Goal: Information Seeking & Learning: Learn about a topic

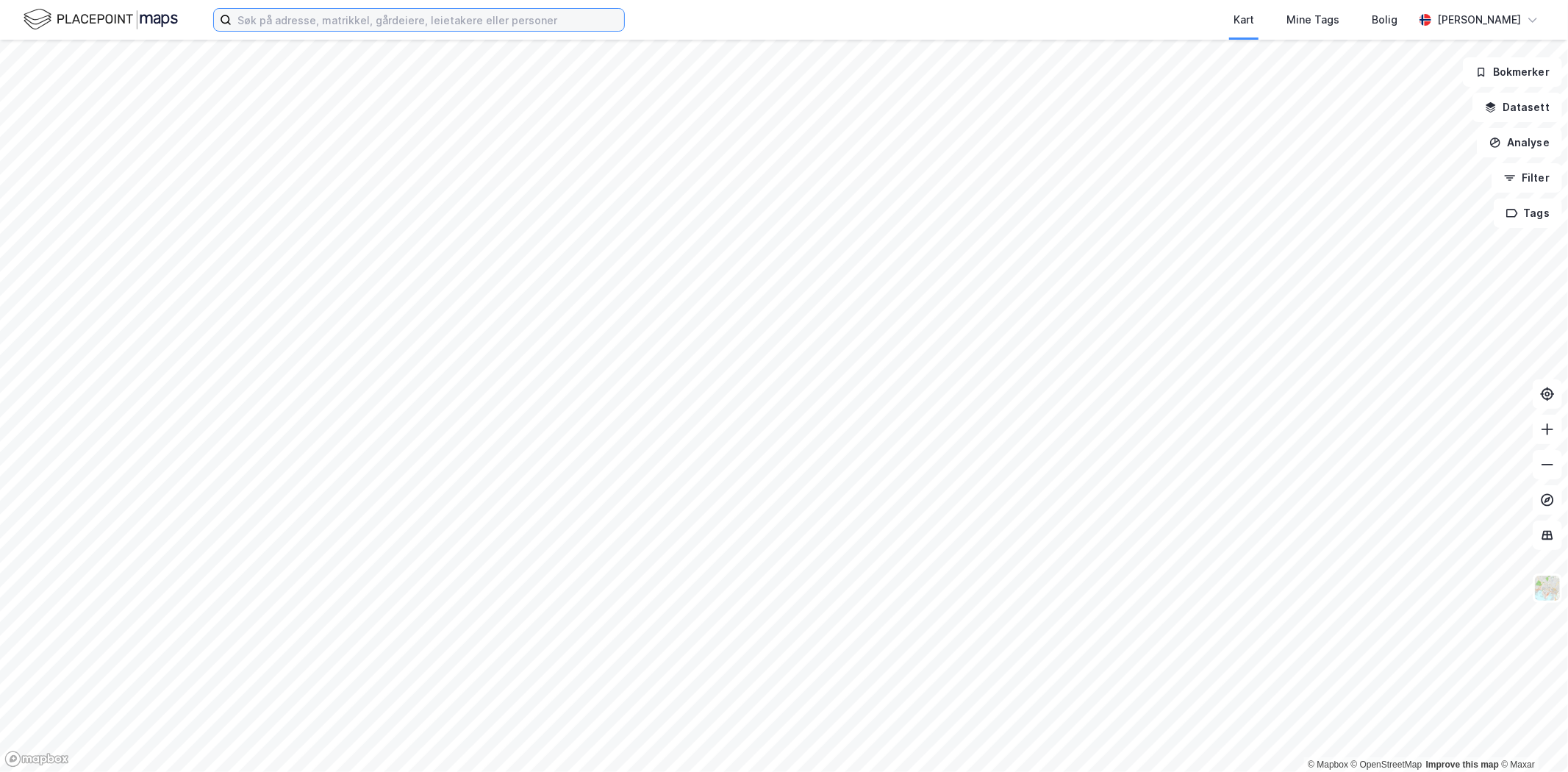
click at [296, 25] on input at bounding box center [428, 20] width 393 height 22
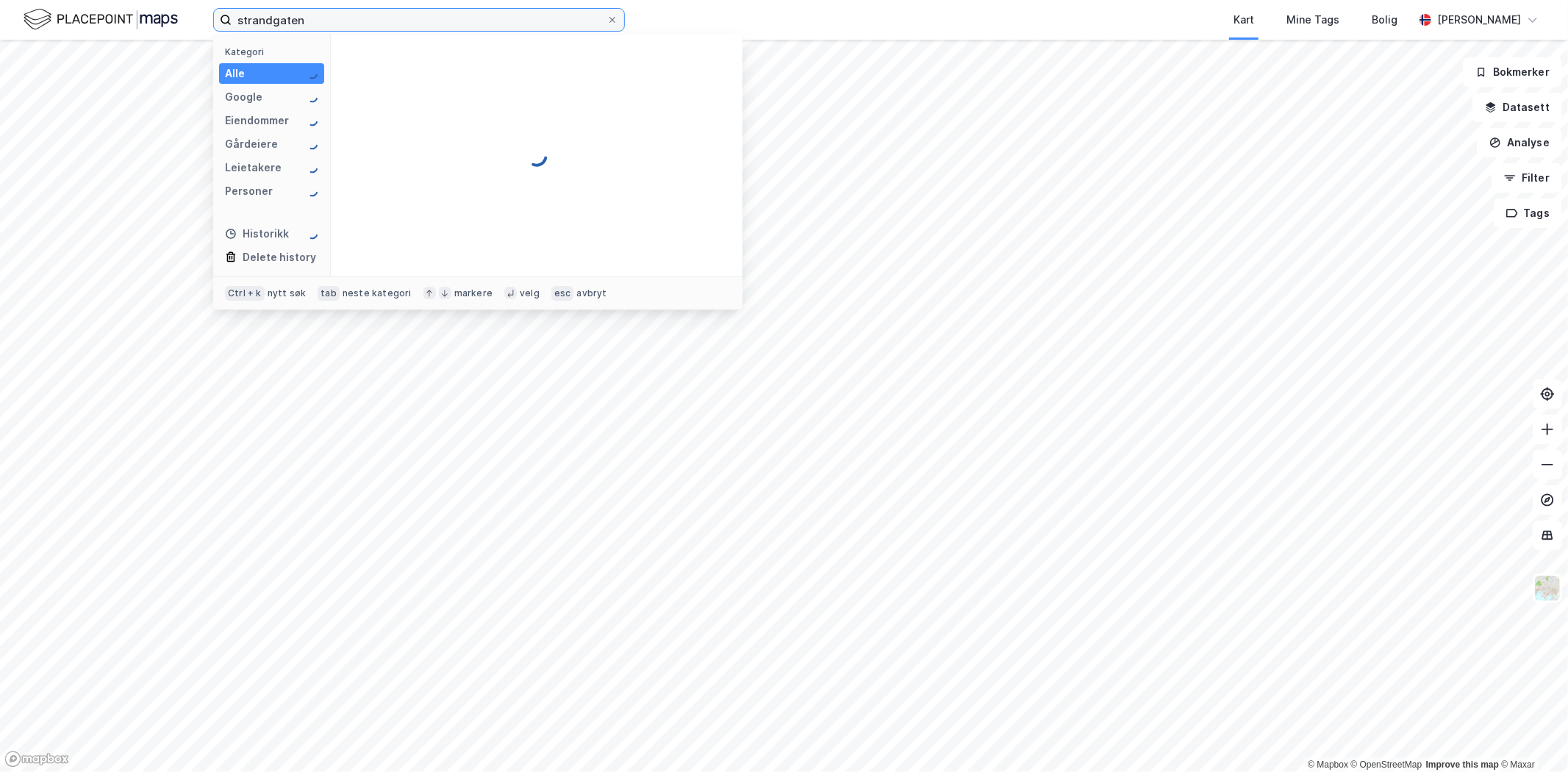
type input "strandgaten"
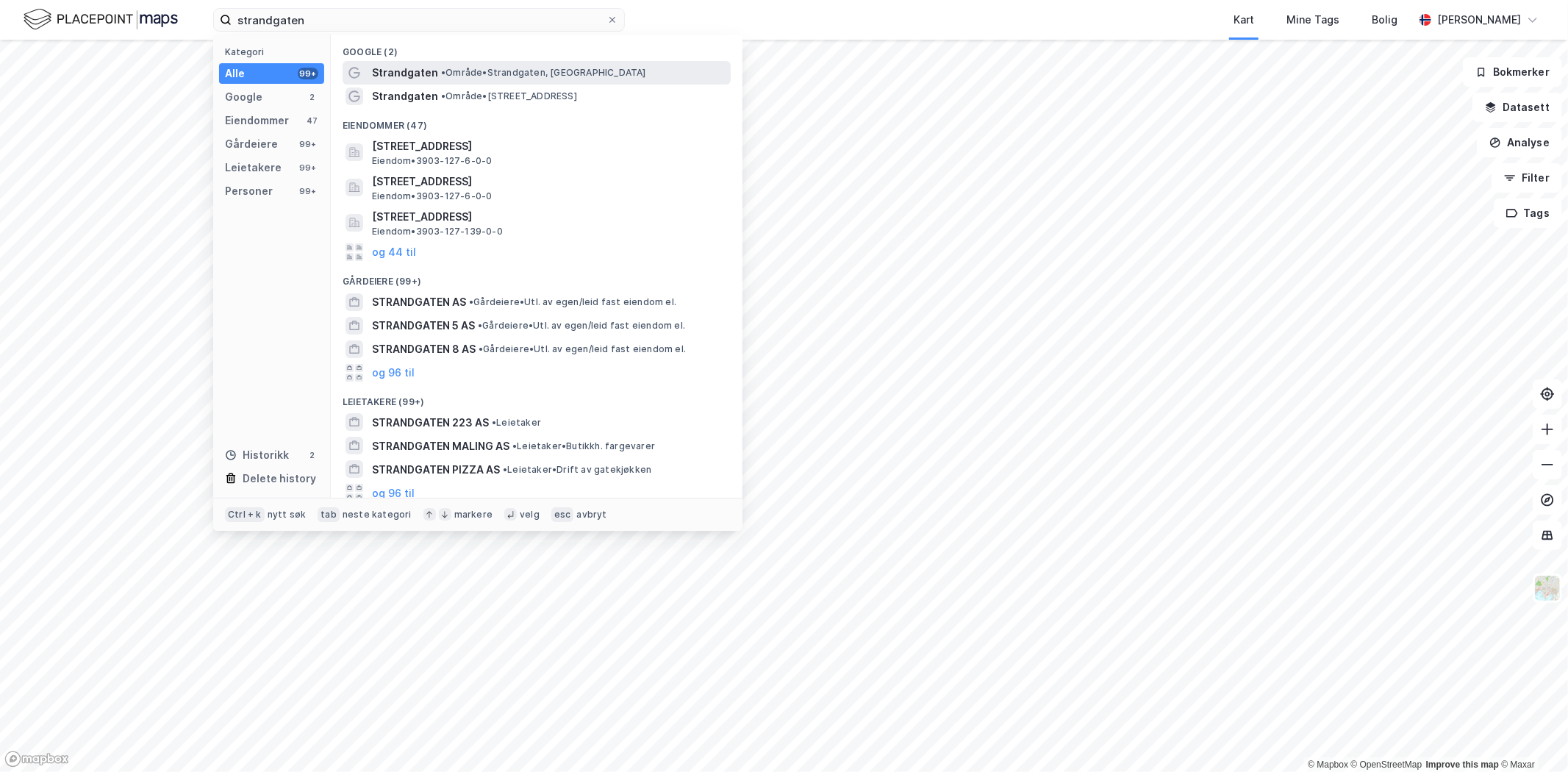
click at [462, 74] on span "• Område • [GEOGRAPHIC_DATA], [GEOGRAPHIC_DATA]" at bounding box center [543, 73] width 205 height 12
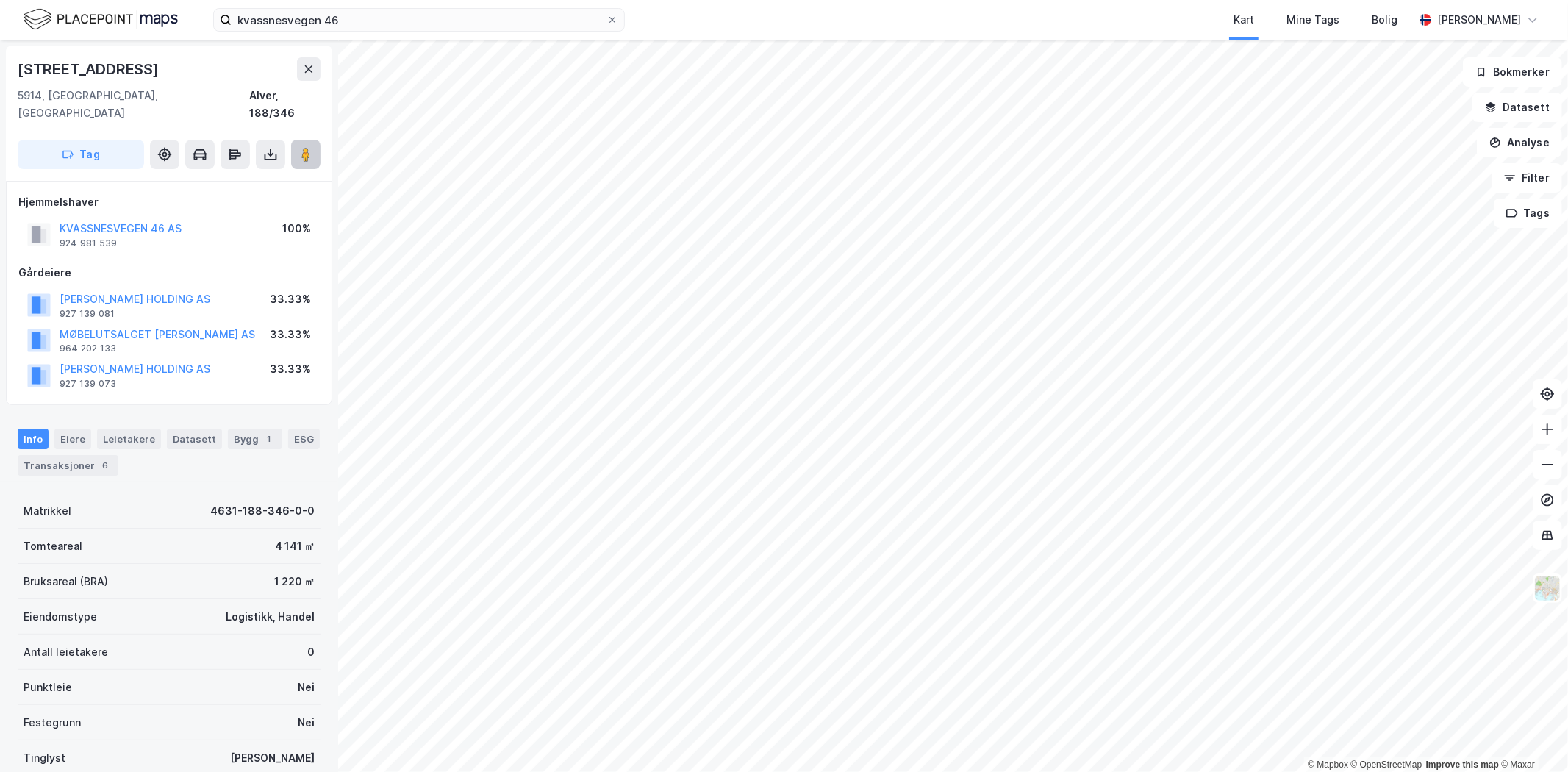
click at [302, 147] on icon at bounding box center [306, 154] width 15 height 15
